Goal: Communication & Community: Answer question/provide support

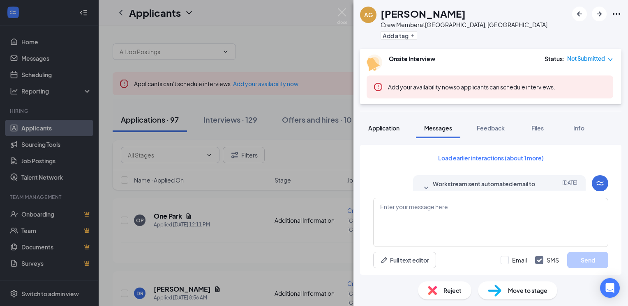
click at [384, 125] on span "Application" at bounding box center [383, 127] width 31 height 7
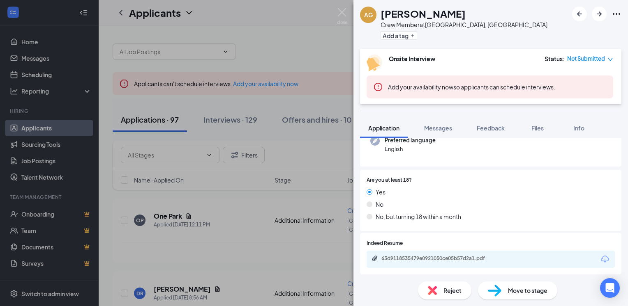
scroll to position [87, 0]
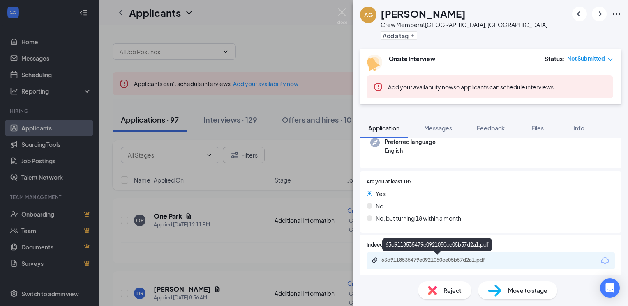
click at [427, 259] on div "63d9118535479e0921050ce05b57d2a1.pdf" at bounding box center [438, 260] width 115 height 7
click at [440, 126] on span "Messages" at bounding box center [438, 127] width 28 height 7
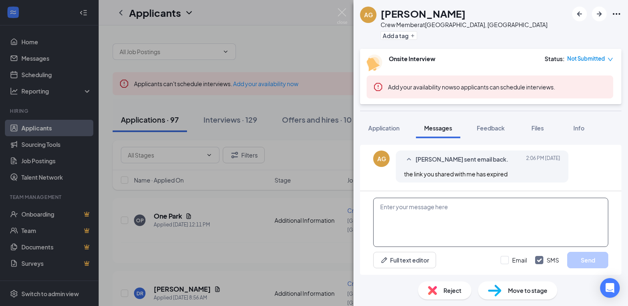
scroll to position [327, 0]
click at [393, 207] on textarea at bounding box center [490, 222] width 235 height 49
type textarea "have you worked since [DATE]?"
click at [577, 262] on button "Send" at bounding box center [587, 260] width 41 height 16
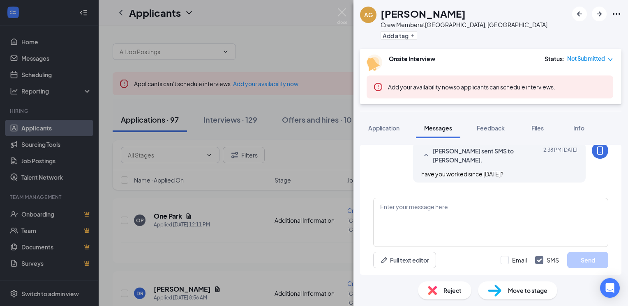
scroll to position [379, 0]
